Goal: Task Accomplishment & Management: Complete application form

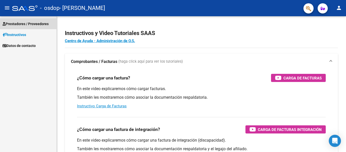
click at [47, 25] on span "Prestadores / Proveedores" at bounding box center [26, 24] width 46 height 6
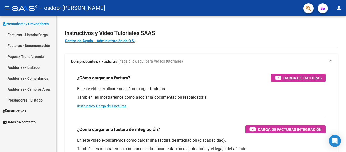
click at [43, 35] on link "Facturas - Listado/Carga" at bounding box center [28, 34] width 56 height 11
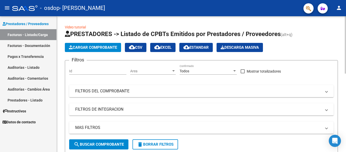
click at [88, 48] on span "Cargar Comprobante" at bounding box center [93, 47] width 48 height 5
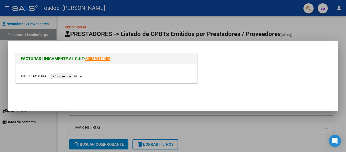
click at [196, 26] on div at bounding box center [173, 76] width 346 height 152
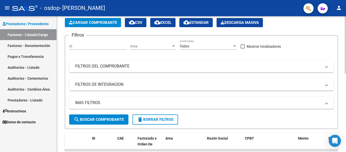
scroll to position [25, 0]
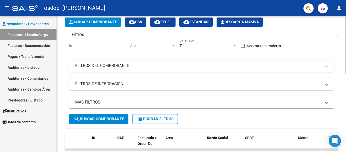
click at [94, 67] on mat-panel-title "FILTROS DEL COMPROBANTE" at bounding box center [198, 66] width 246 height 6
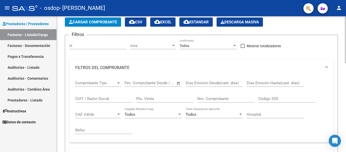
click at [94, 67] on mat-panel-title "FILTROS DEL COMPROBANTE" at bounding box center [198, 68] width 246 height 6
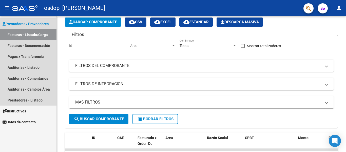
click at [46, 23] on span "Prestadores / Proveedores" at bounding box center [26, 24] width 46 height 6
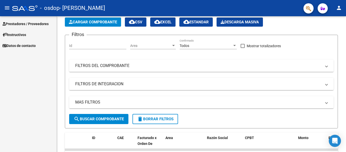
click at [46, 23] on span "Prestadores / Proveedores" at bounding box center [26, 24] width 46 height 6
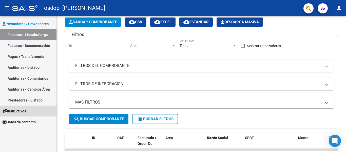
click at [33, 113] on link "Instructivos" at bounding box center [28, 110] width 56 height 11
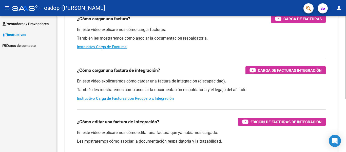
scroll to position [51, 0]
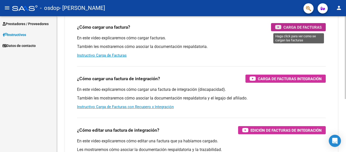
click at [299, 27] on span "Carga de Facturas" at bounding box center [302, 27] width 38 height 6
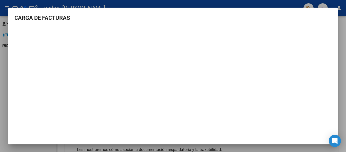
click at [330, 72] on mat-dialog-content "CARGA DE FACTURAS" at bounding box center [172, 78] width 329 height 128
click at [342, 65] on div at bounding box center [173, 76] width 346 height 152
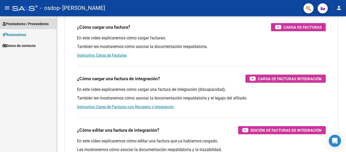
drag, startPoint x: 47, startPoint y: 23, endPoint x: 44, endPoint y: 26, distance: 4.0
click at [47, 23] on span "Prestadores / Proveedores" at bounding box center [26, 24] width 46 height 6
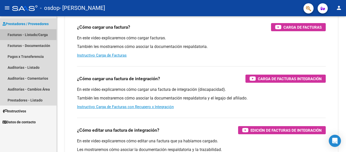
click at [44, 36] on link "Facturas - Listado/Carga" at bounding box center [28, 34] width 56 height 11
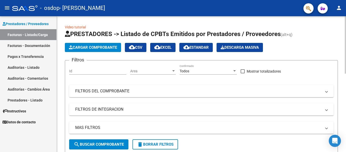
click at [95, 46] on span "Cargar Comprobante" at bounding box center [93, 47] width 48 height 5
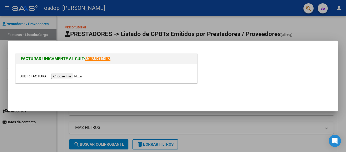
click at [62, 77] on input "file" at bounding box center [51, 75] width 64 height 5
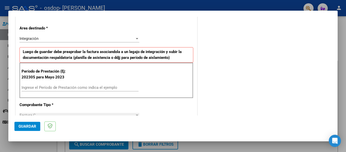
scroll to position [126, 0]
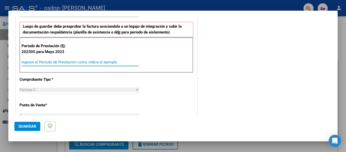
click at [74, 61] on input "Ingrese el Período de Prestación como indica el ejemplo" at bounding box center [80, 62] width 117 height 5
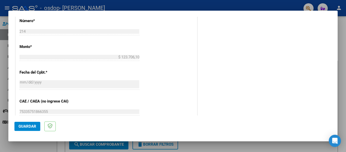
scroll to position [337, 0]
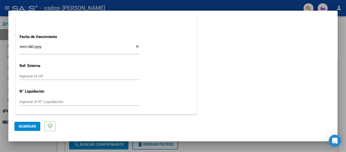
type input "202507"
click at [17, 127] on button "Guardar" at bounding box center [27, 125] width 26 height 9
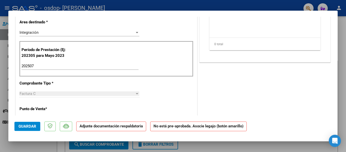
scroll to position [0, 0]
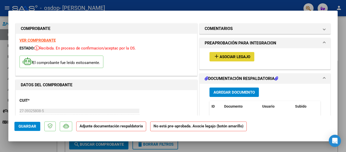
click at [239, 56] on span "Asociar Legajo" at bounding box center [234, 56] width 31 height 5
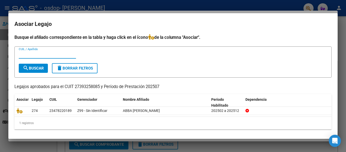
scroll to position [1, 0]
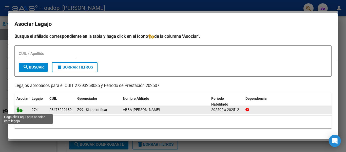
click at [18, 108] on icon at bounding box center [19, 109] width 6 height 6
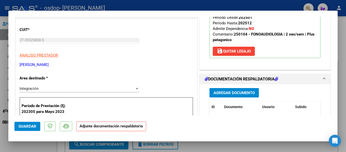
scroll to position [76, 0]
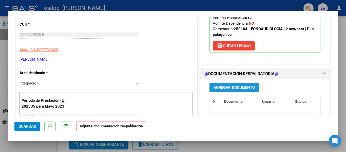
click at [235, 88] on span "Agregar Documento" at bounding box center [233, 87] width 41 height 5
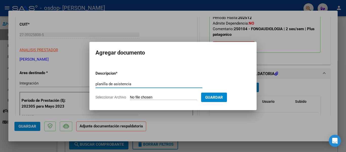
type input "planilla de asistencia"
click at [115, 97] on span "Seleccionar Archivo" at bounding box center [110, 97] width 31 height 4
click at [130, 97] on input "Seleccionar Archivo" at bounding box center [163, 97] width 67 height 5
type input "C:\fakepath\Planilla [PERSON_NAME] .pdf"
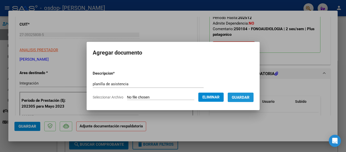
click at [244, 101] on button "Guardar" at bounding box center [240, 96] width 26 height 9
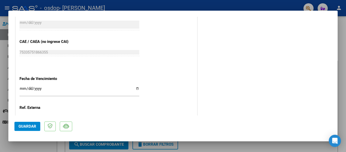
scroll to position [329, 0]
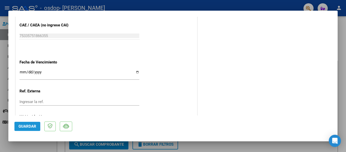
click at [29, 128] on button "Guardar" at bounding box center [27, 125] width 26 height 9
click at [253, 15] on mat-dialog-container "COMPROBANTE VER COMPROBANTE ESTADO: Recibida. En proceso de confirmacion/acepta…" at bounding box center [172, 76] width 329 height 131
click at [237, 4] on div at bounding box center [173, 76] width 346 height 152
